Goal: Information Seeking & Learning: Learn about a topic

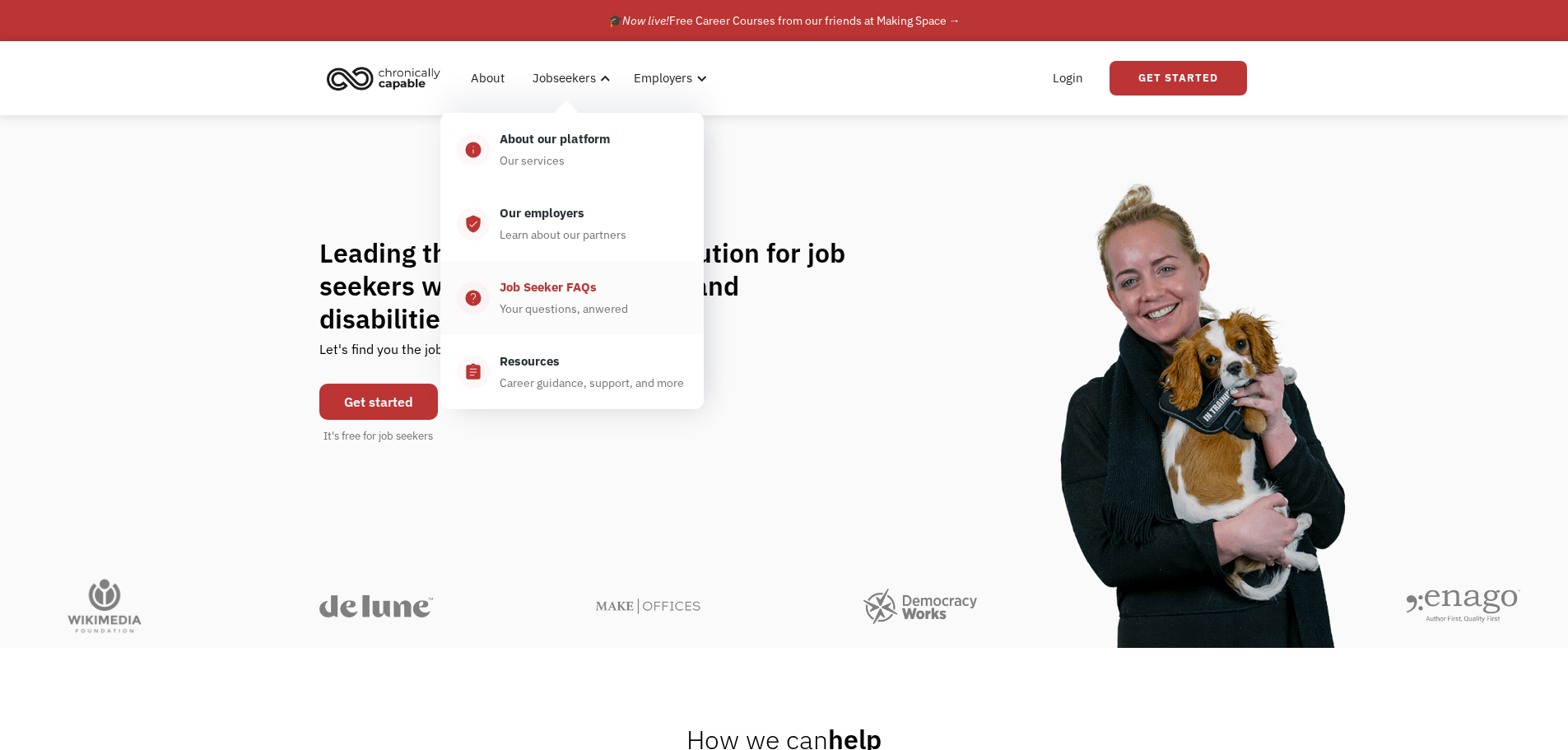
click at [539, 315] on div "Your questions, anwered" at bounding box center [564, 309] width 129 height 19
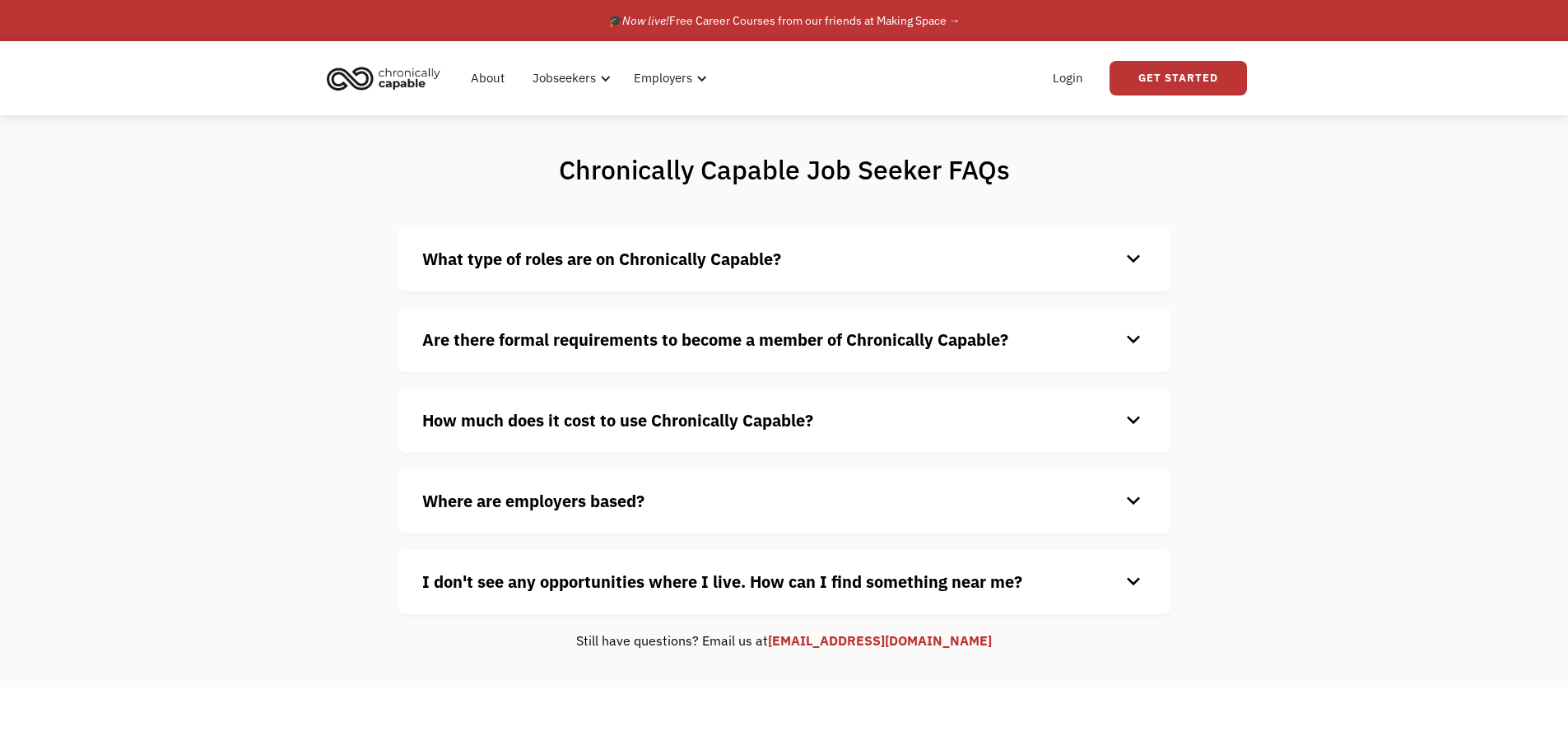
click at [577, 338] on strong "Are there formal requirements to become a member of Chronically Capable?" at bounding box center [716, 340] width 586 height 22
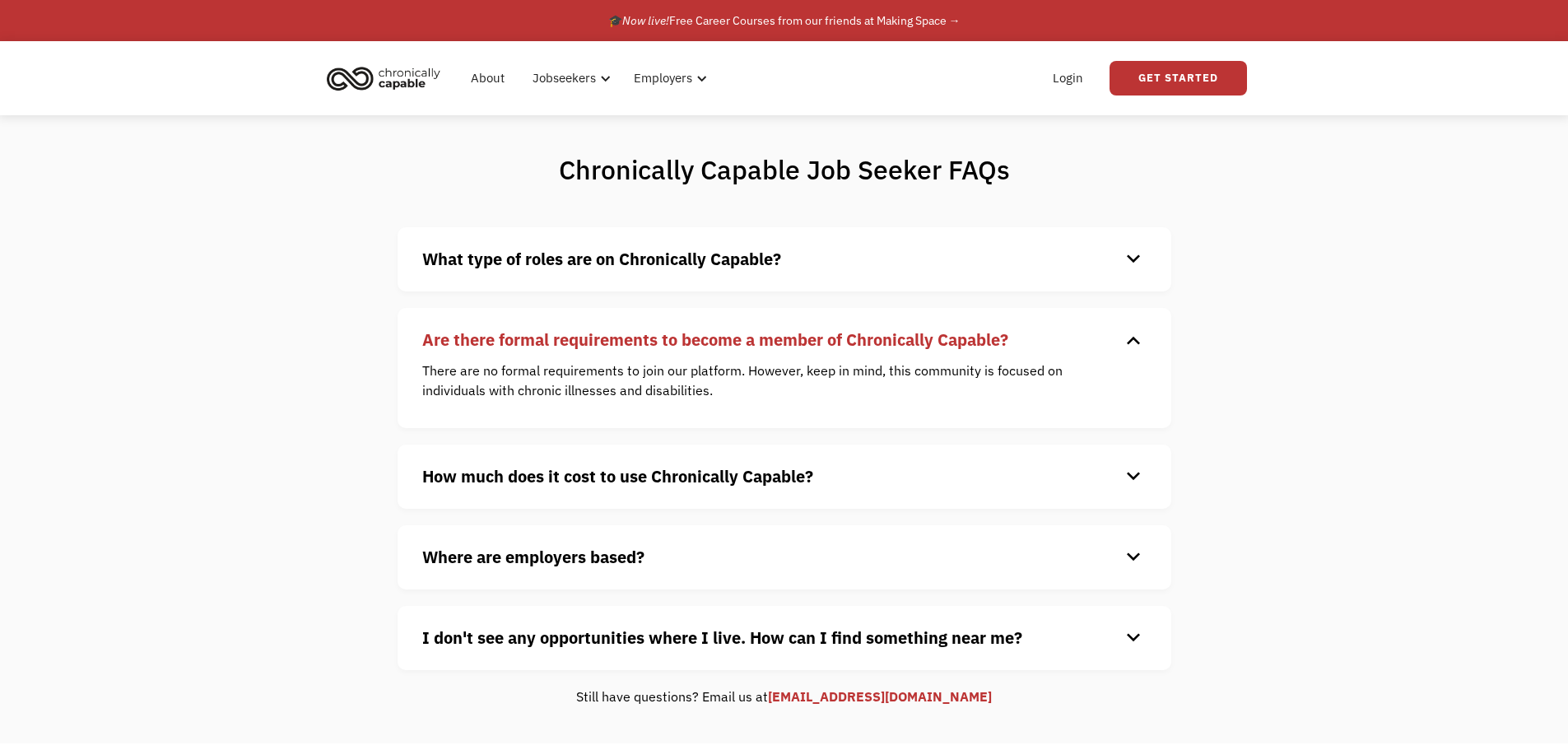
click at [1128, 350] on div "keyboard_arrow_down" at bounding box center [1133, 341] width 26 height 25
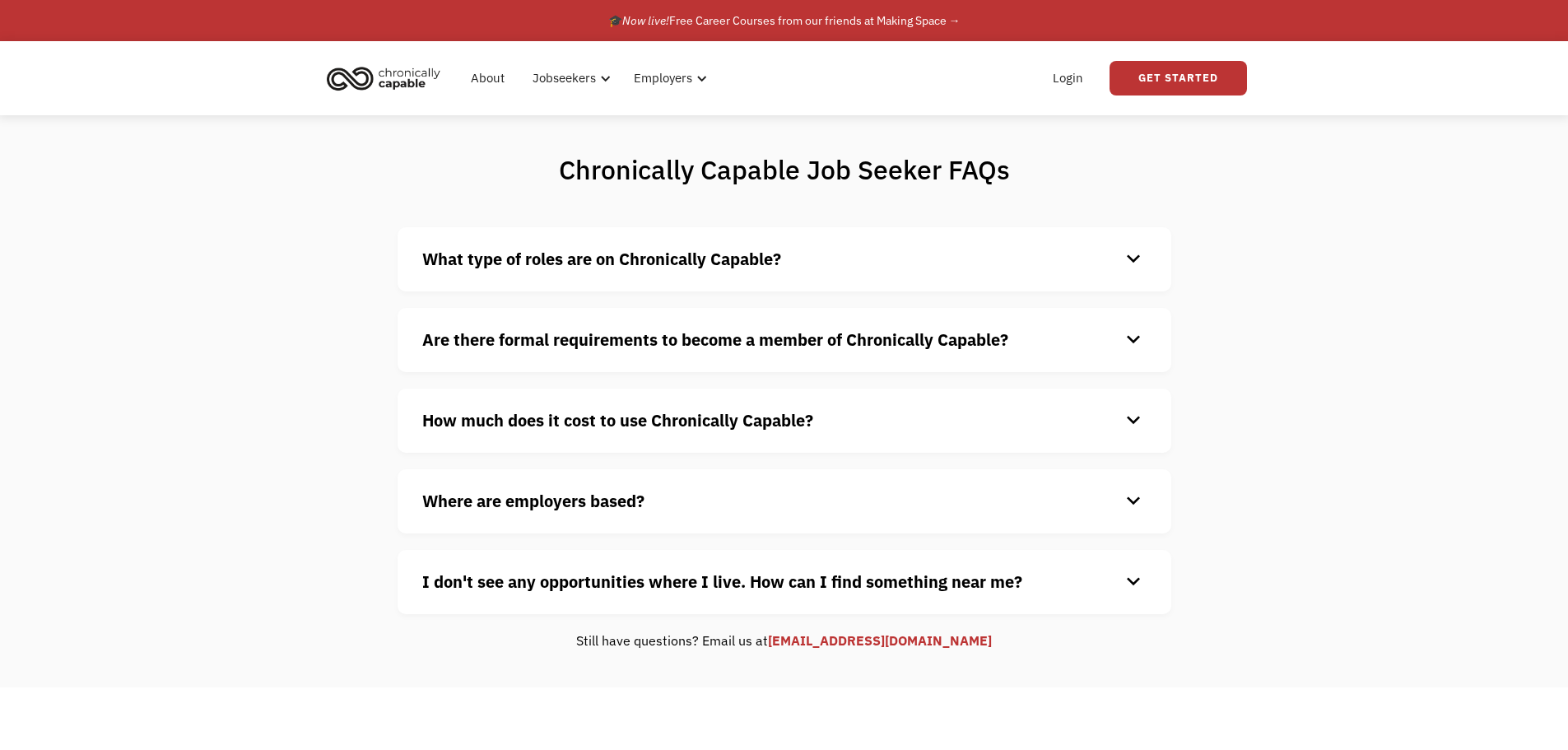
click at [1139, 503] on div "keyboard_arrow_down" at bounding box center [1133, 502] width 26 height 25
